Goal: Find contact information: Obtain details needed to contact an individual or organization

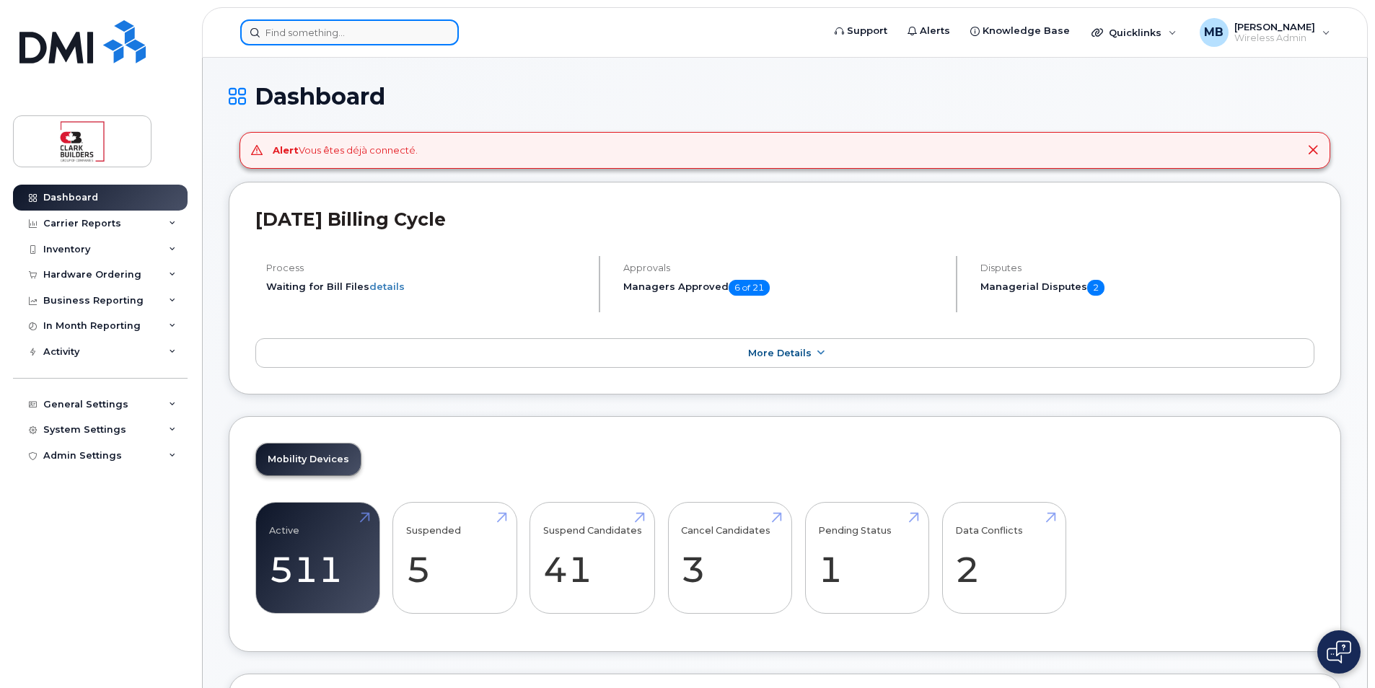
click at [340, 35] on input at bounding box center [349, 32] width 219 height 26
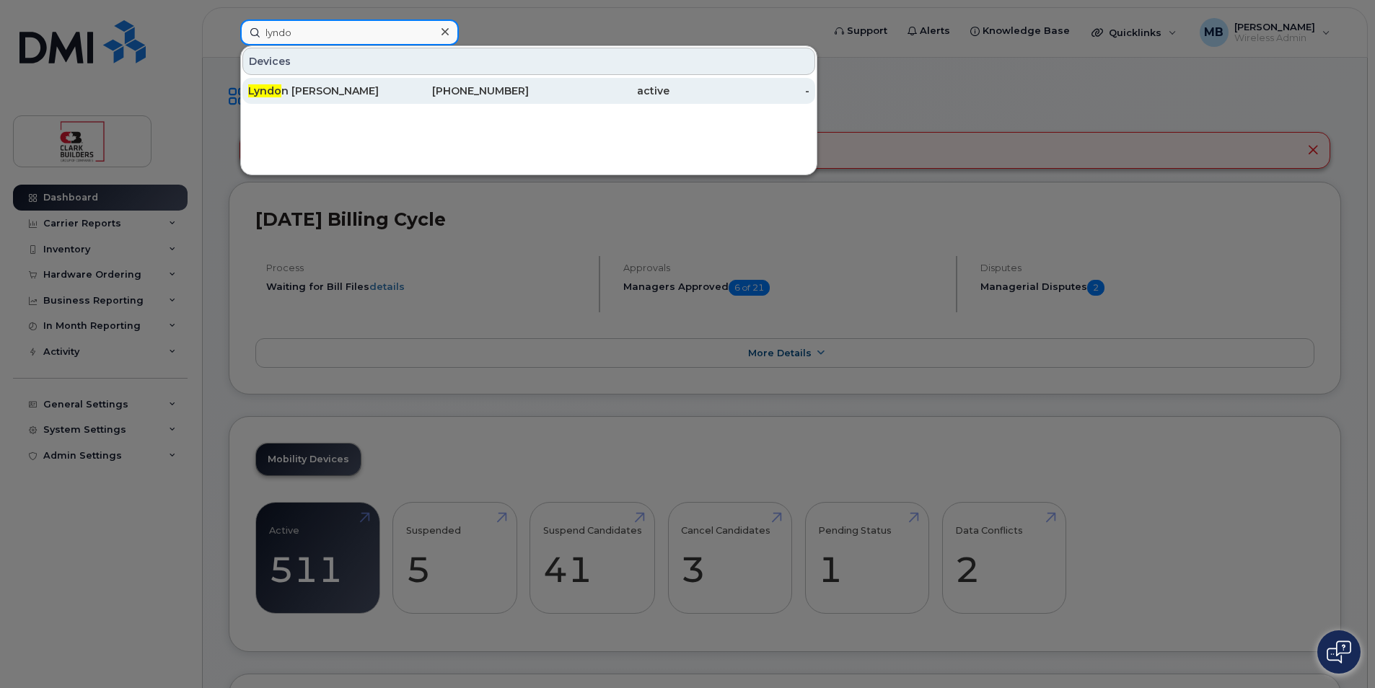
type input "lyndo"
click at [360, 92] on div "Lyndo n Horne" at bounding box center [318, 91] width 141 height 14
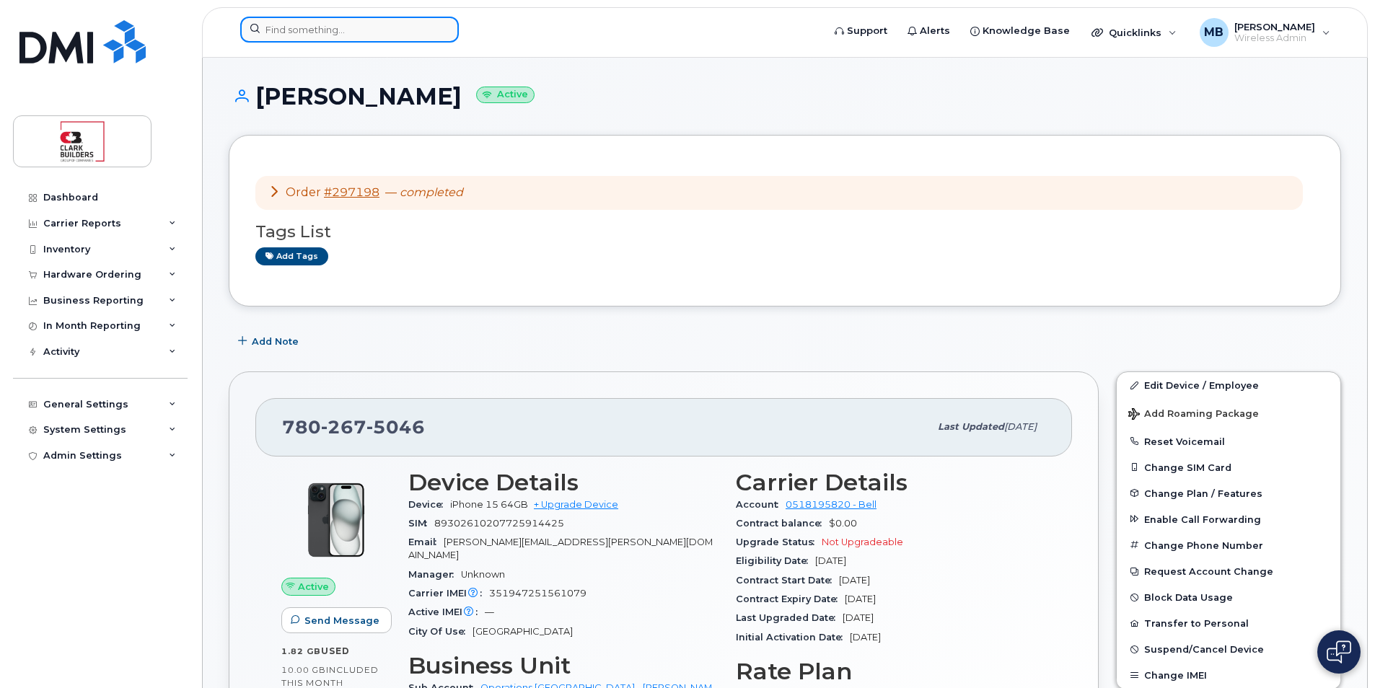
click at [392, 35] on input at bounding box center [349, 30] width 219 height 26
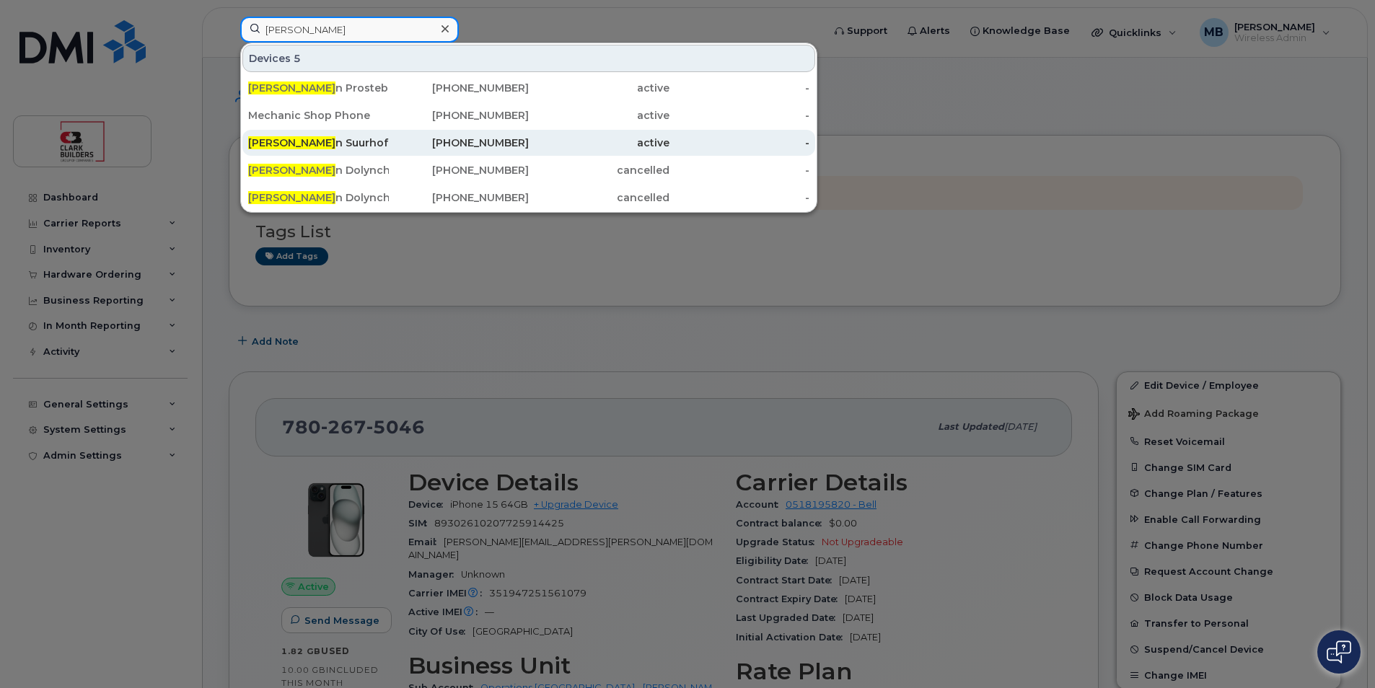
type input "dusti"
click at [344, 139] on div "Dusti n Suurhoff" at bounding box center [318, 143] width 141 height 14
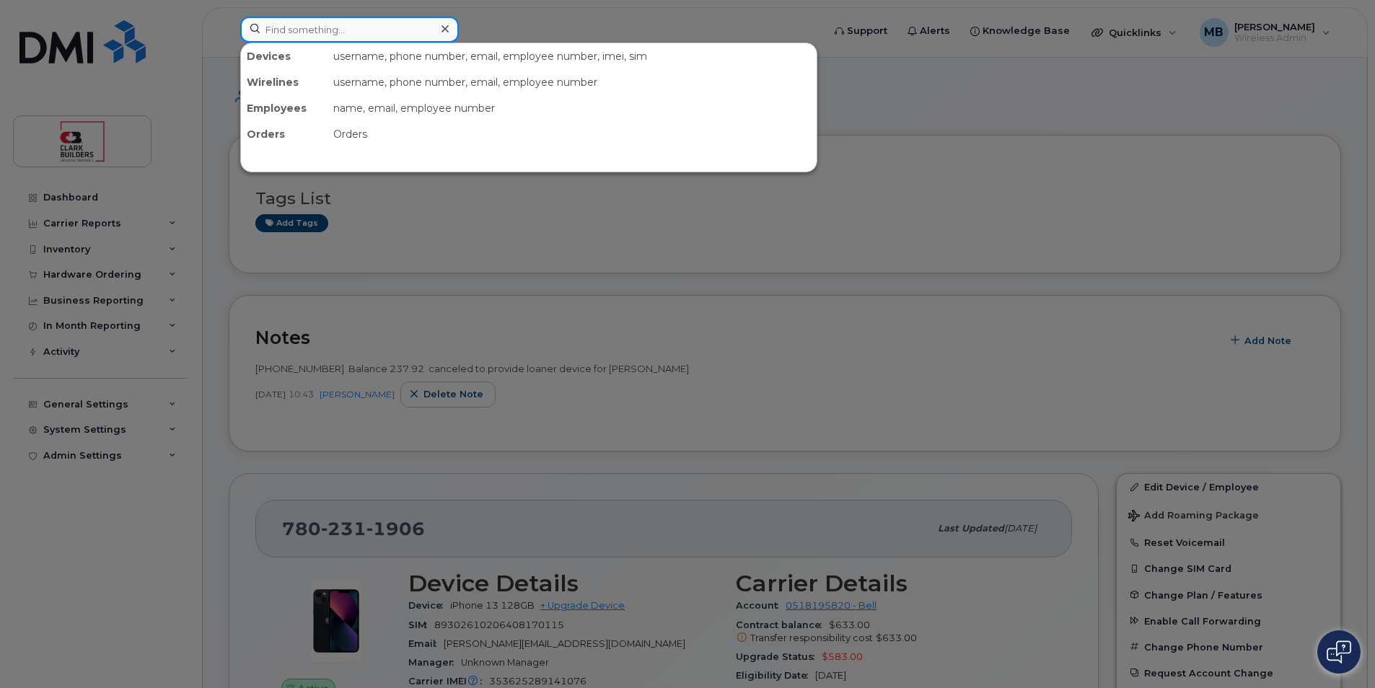
click at [319, 32] on input at bounding box center [349, 30] width 219 height 26
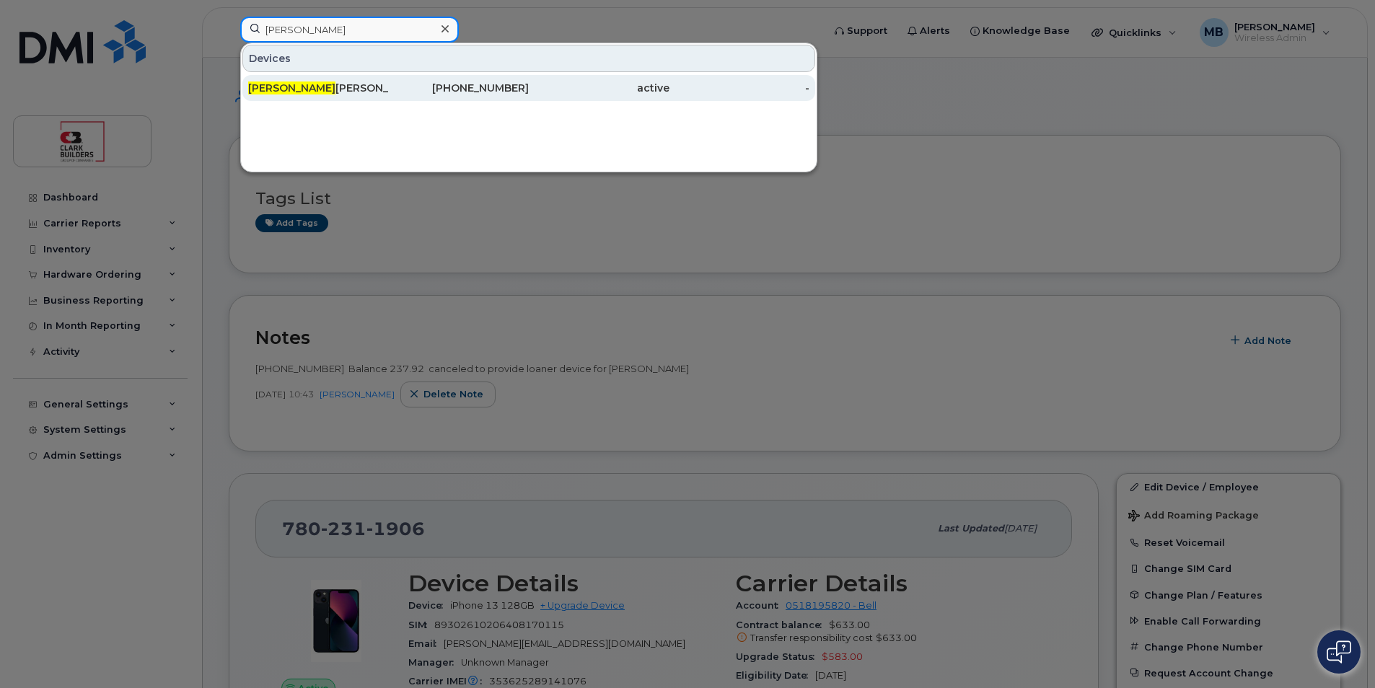
type input "lyndon"
click at [324, 93] on div "Lyndon Horne" at bounding box center [318, 88] width 141 height 14
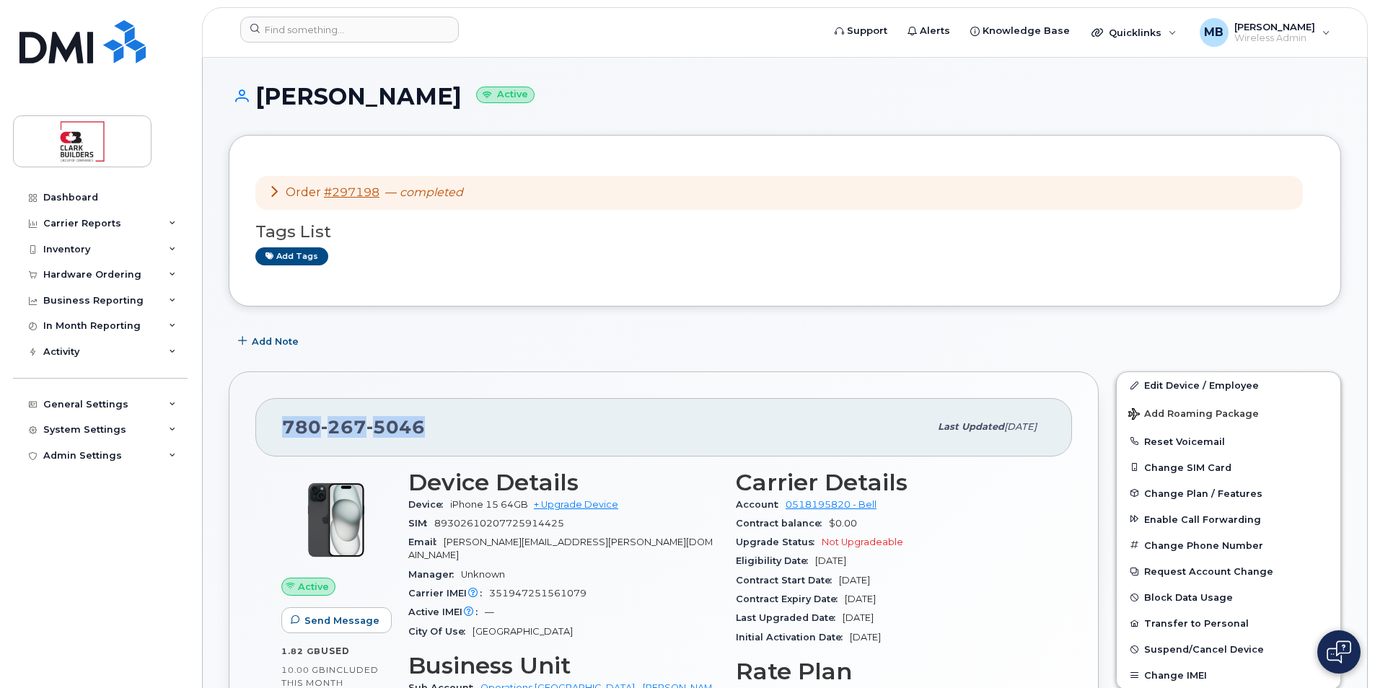
drag, startPoint x: 278, startPoint y: 423, endPoint x: 473, endPoint y: 431, distance: 194.9
click at [473, 431] on div "780 267 5046 Last updated Aug 07, 2025" at bounding box center [663, 427] width 816 height 58
drag, startPoint x: 473, startPoint y: 431, endPoint x: 542, endPoint y: 400, distance: 74.9
click at [542, 400] on div "780 267 5046 Last updated Aug 07, 2025" at bounding box center [663, 427] width 816 height 58
drag, startPoint x: 400, startPoint y: 421, endPoint x: 433, endPoint y: 421, distance: 32.5
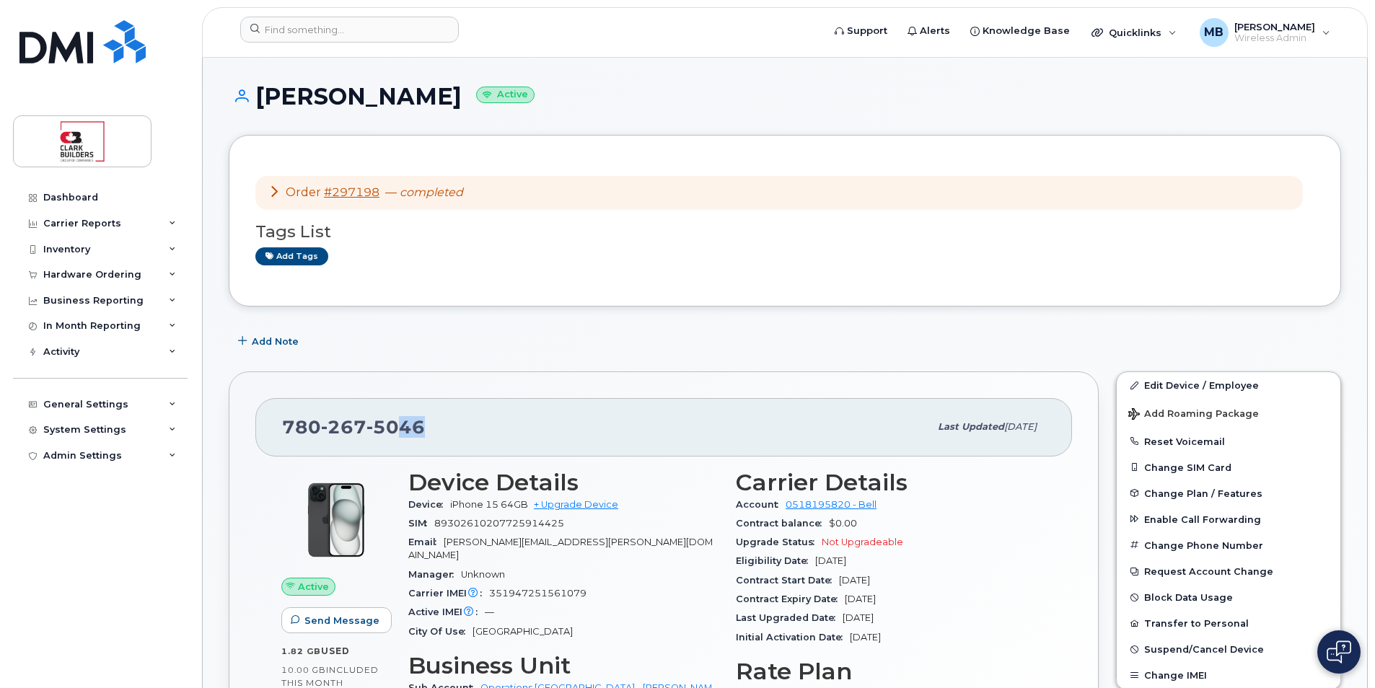
click at [433, 421] on div "780 267 5046" at bounding box center [605, 427] width 647 height 30
drag, startPoint x: 433, startPoint y: 421, endPoint x: 504, endPoint y: 421, distance: 71.4
click at [504, 421] on div "780 267 5046" at bounding box center [605, 427] width 647 height 30
drag, startPoint x: 434, startPoint y: 520, endPoint x: 454, endPoint y: 521, distance: 20.2
click at [454, 521] on div "SIM 89302610207725914425" at bounding box center [563, 523] width 310 height 19
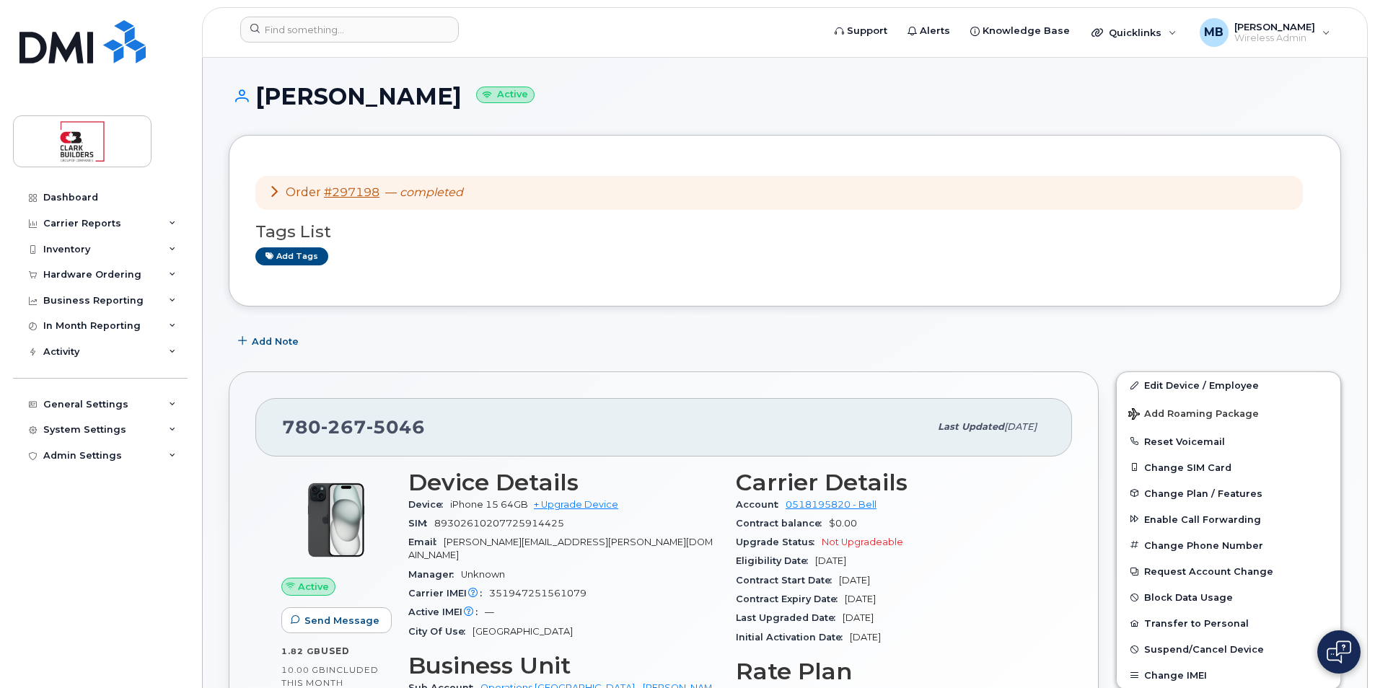
drag, startPoint x: 454, startPoint y: 521, endPoint x: 547, endPoint y: 550, distance: 96.5
click at [547, 550] on div "Email lyndon.horne@clarkbuilders.com" at bounding box center [563, 549] width 310 height 32
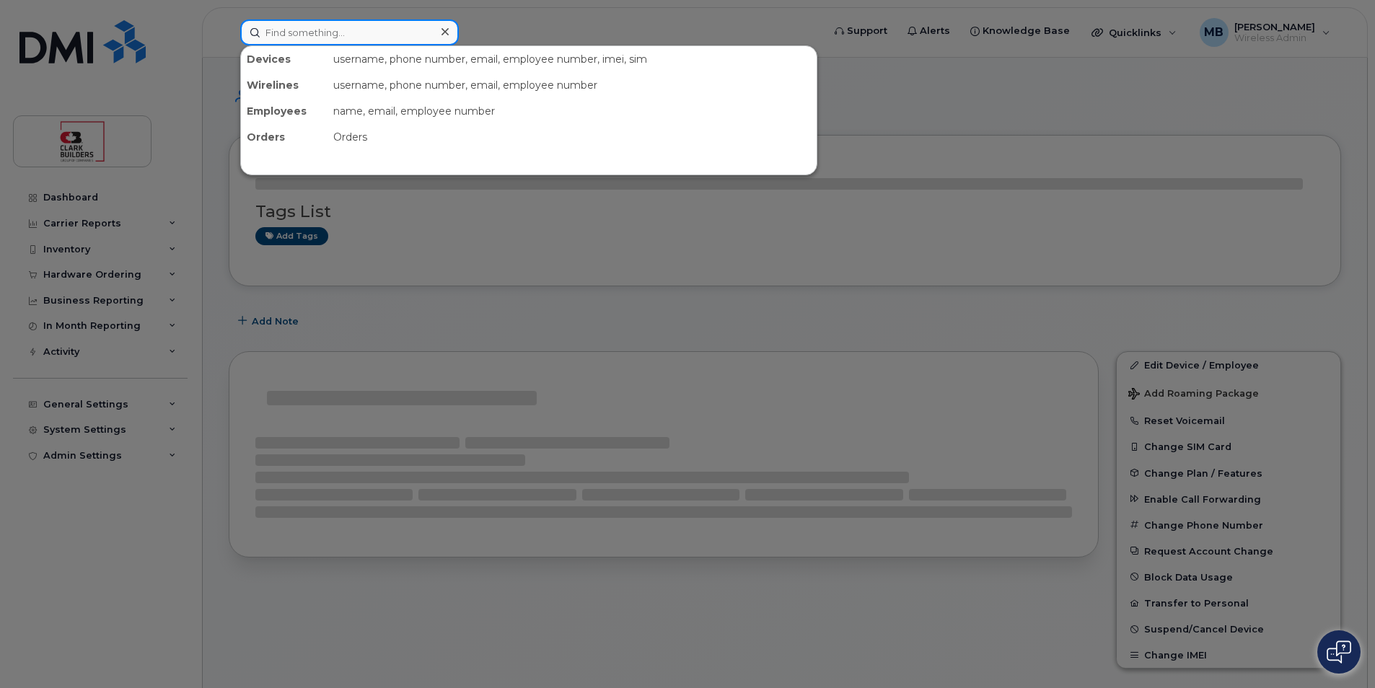
click at [312, 35] on input at bounding box center [349, 32] width 219 height 26
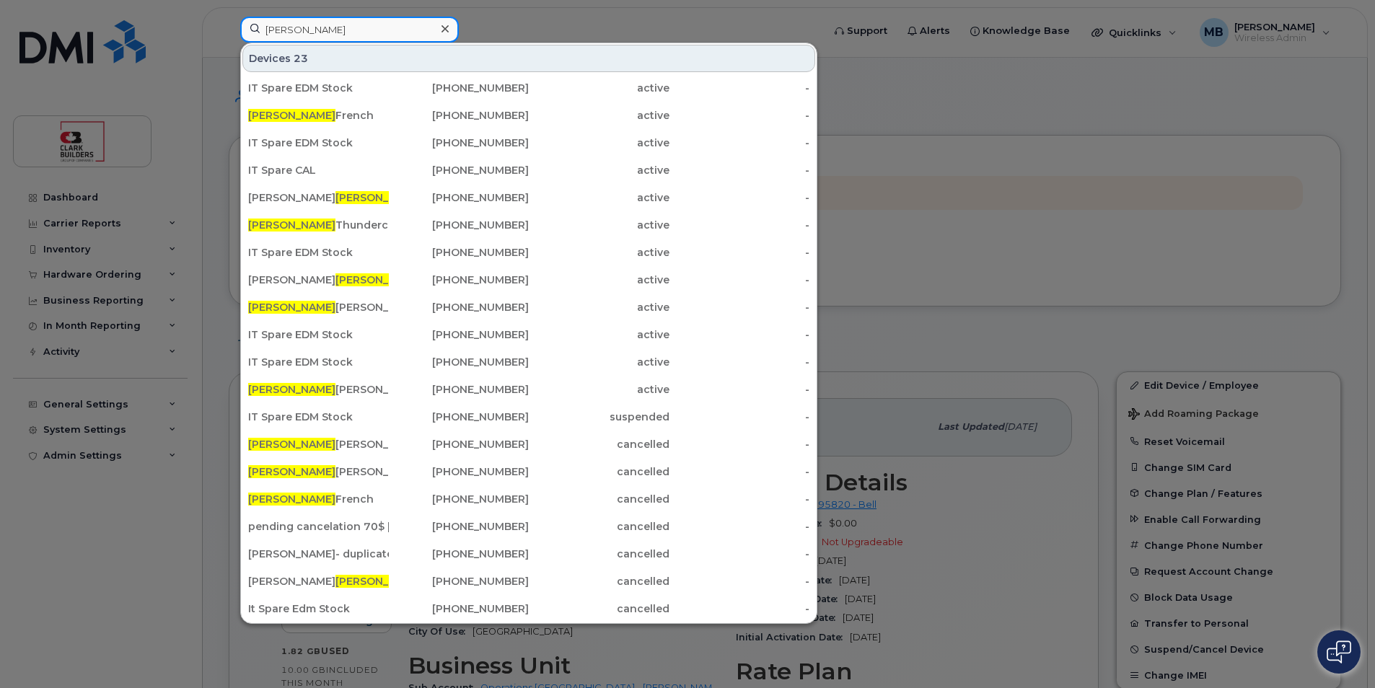
type input "[PERSON_NAME]"
click at [627, 20] on div at bounding box center [687, 344] width 1375 height 688
click at [367, 28] on input "matthew" at bounding box center [349, 30] width 219 height 26
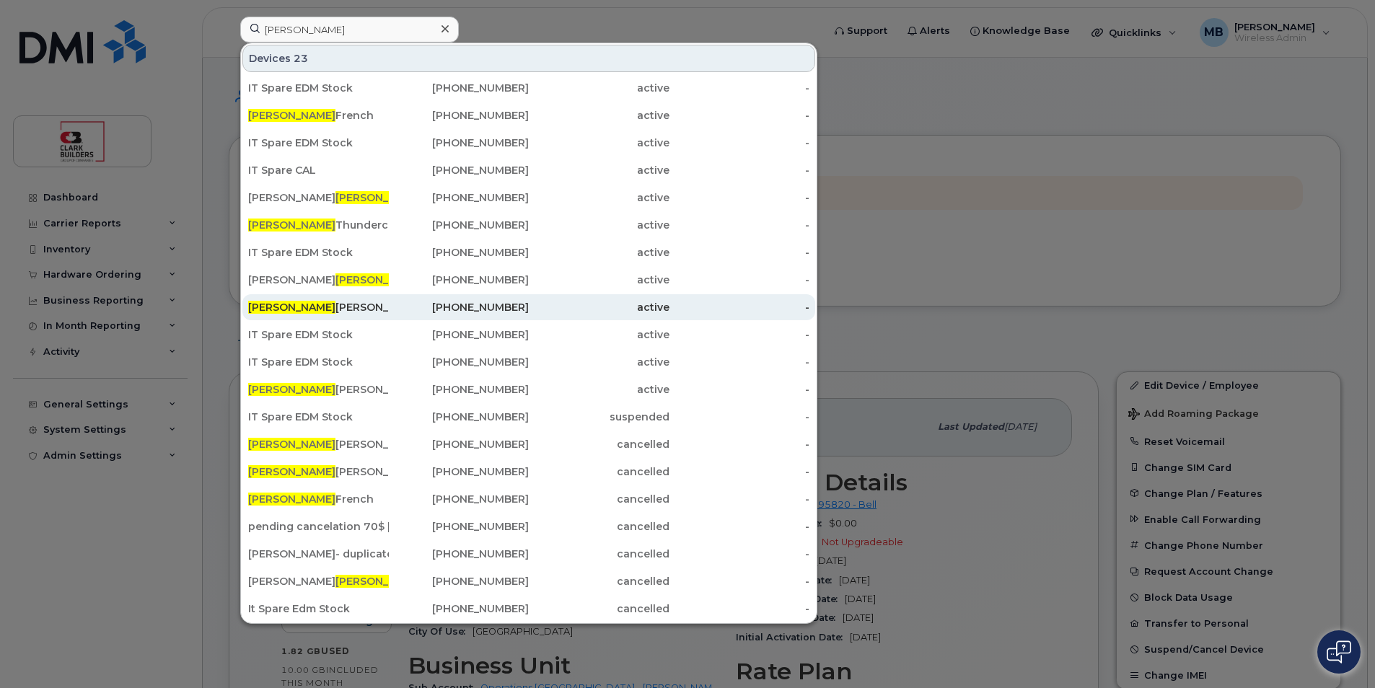
click at [336, 304] on div "Matthew Buttrey" at bounding box center [318, 307] width 141 height 14
